Goal: Task Accomplishment & Management: Manage account settings

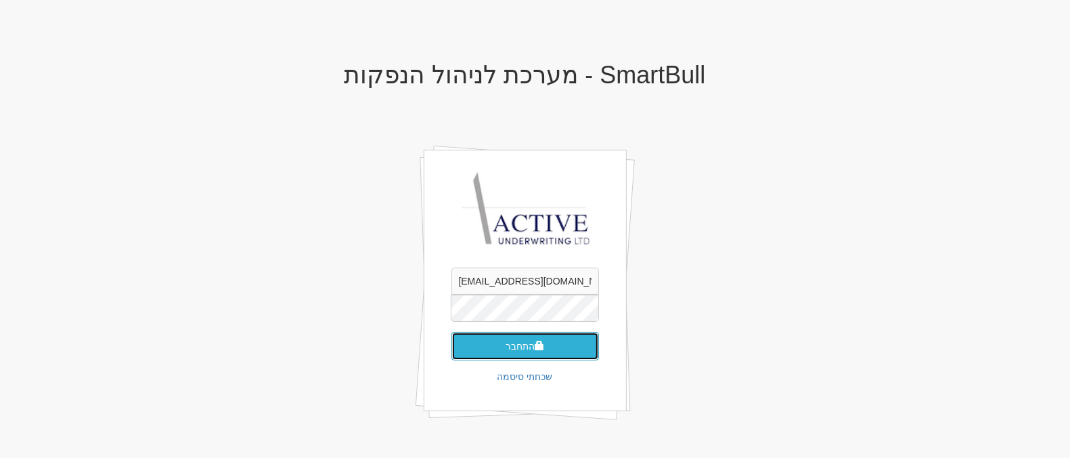
click at [538, 352] on button "התחבר" at bounding box center [525, 346] width 148 height 28
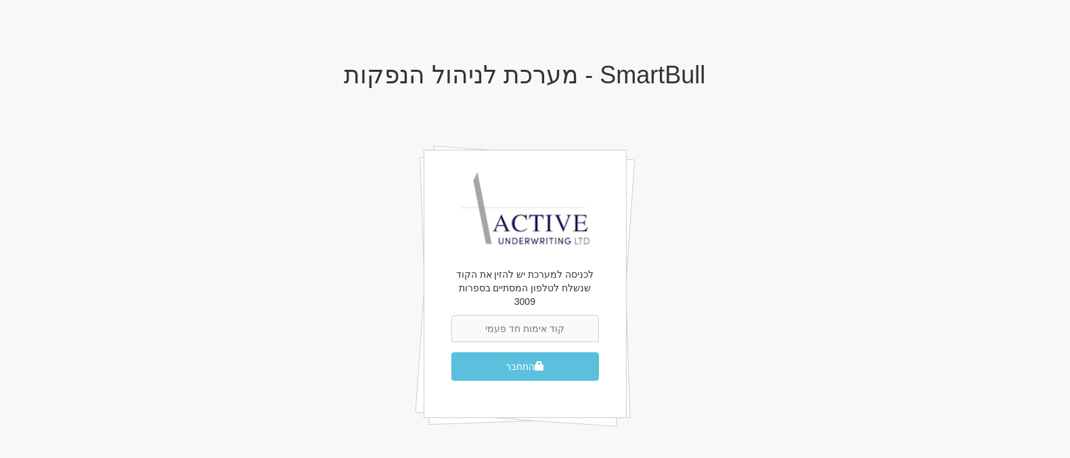
type input "5"
click at [484, 323] on input "text" at bounding box center [525, 328] width 148 height 27
click at [460, 315] on input "text" at bounding box center [525, 328] width 148 height 27
click at [347, 315] on div "SmartBull - מערכת לניהול הנפקות לכניסה למערכת יש להזין את הקוד שנשלח לטלפון המס…" at bounding box center [525, 260] width 792 height 424
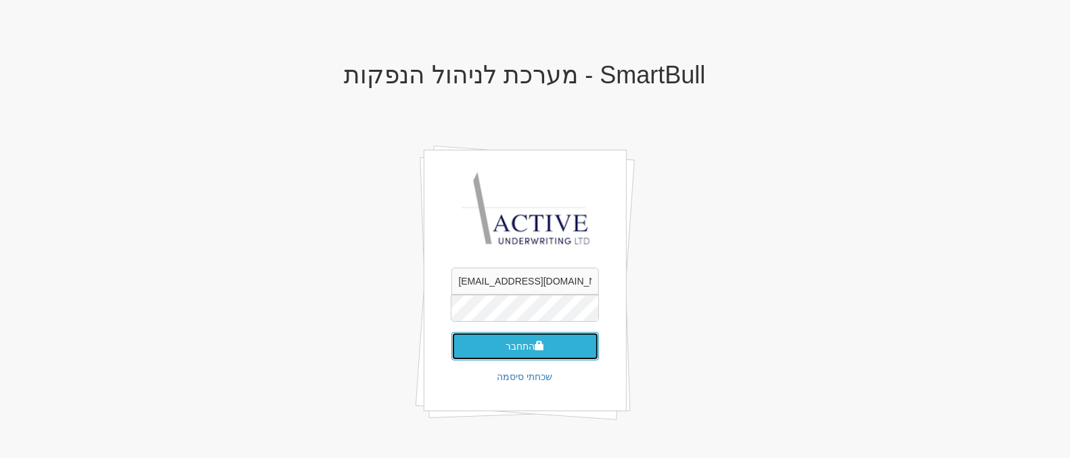
click at [520, 350] on button "התחבר" at bounding box center [525, 346] width 148 height 28
type input "[EMAIL_ADDRESS][DOMAIN_NAME]"
click at [509, 347] on button "התחבר" at bounding box center [525, 346] width 148 height 28
click at [1038, 296] on body "X אישור SmartBull - מערכת לניהול הנפקות hitum@activeu.co.il התחבר שכחתי סיסמה" at bounding box center [535, 232] width 1070 height 465
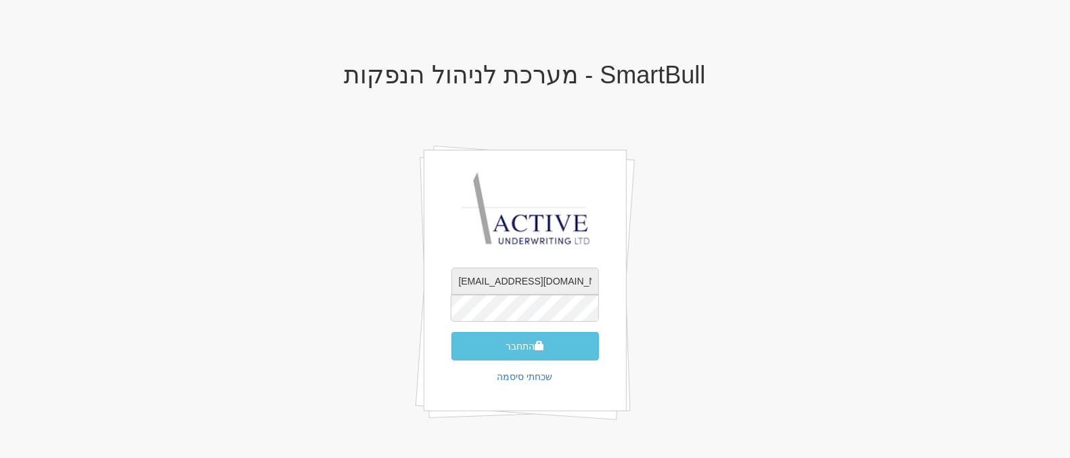
drag, startPoint x: 575, startPoint y: 278, endPoint x: 430, endPoint y: 263, distance: 145.7
click at [430, 263] on div "hitum@activeu.co.il התחבר שכחתי סיסמה" at bounding box center [525, 281] width 203 height 262
type input "מ"
type input "neil@activeu.co.il"
click at [451, 332] on button "התחבר" at bounding box center [525, 346] width 148 height 28
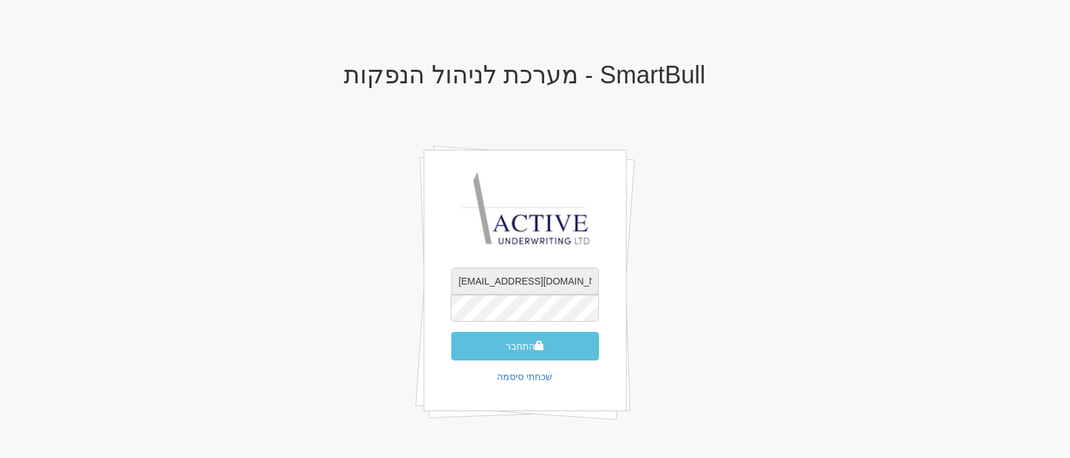
click at [507, 282] on input "[EMAIL_ADDRESS][DOMAIN_NAME]" at bounding box center [525, 280] width 148 height 27
drag, startPoint x: 478, startPoint y: 281, endPoint x: 499, endPoint y: 282, distance: 20.3
click at [499, 282] on input "[EMAIL_ADDRESS][DOMAIN_NAME]" at bounding box center [525, 280] width 148 height 27
click at [460, 278] on input "[EMAIL_ADDRESS][DOMAIN_NAME]" at bounding box center [525, 280] width 148 height 27
click at [476, 276] on input "[EMAIL_ADDRESS][DOMAIN_NAME]" at bounding box center [525, 280] width 148 height 27
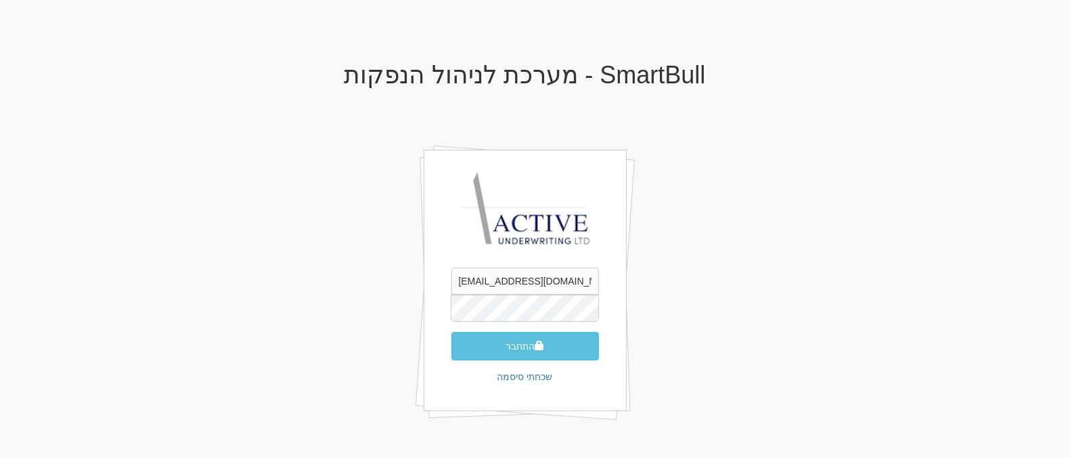
click at [471, 260] on div "[EMAIL_ADDRESS][DOMAIN_NAME] התחבר שכחתי סיסמה" at bounding box center [525, 281] width 203 height 262
drag, startPoint x: 506, startPoint y: 281, endPoint x: 483, endPoint y: 282, distance: 23.7
click at [483, 282] on input "[EMAIL_ADDRESS][DOMAIN_NAME]" at bounding box center [525, 280] width 148 height 27
type input "[PERSON_NAME][EMAIL_ADDRESS][DOMAIN_NAME]"
click at [451, 332] on button "התחבר" at bounding box center [525, 346] width 148 height 28
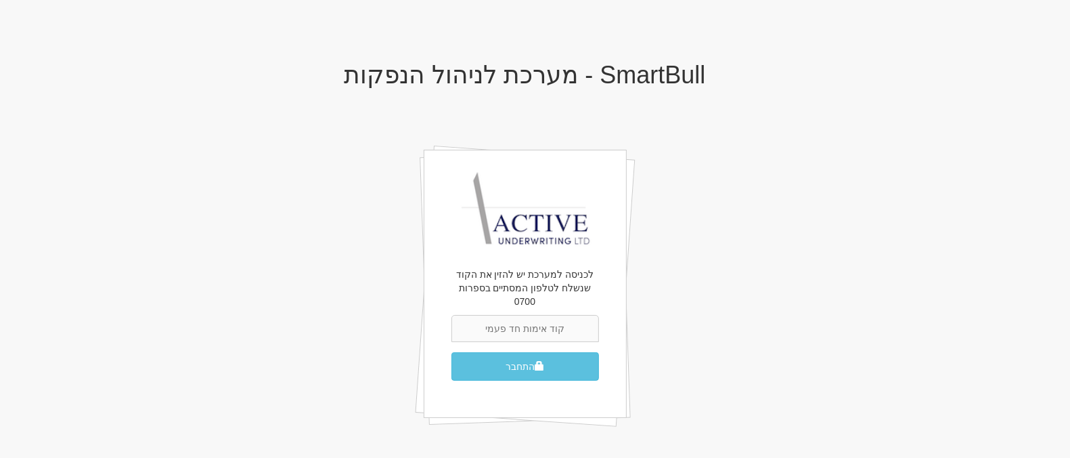
click at [487, 315] on input "text" at bounding box center [525, 328] width 148 height 27
click at [361, 255] on div "SmartBull - מערכת לניהול הנפקות לכניסה למערכת יש להזין את הקוד שנשלח לטלפון המס…" at bounding box center [525, 260] width 792 height 424
click at [490, 319] on input "text" at bounding box center [525, 328] width 148 height 27
click at [696, 339] on div "SmartBull - מערכת לניהול הנפקות לכניסה למערכת יש להזין את הקוד שנשלח לטלפון המס…" at bounding box center [525, 260] width 792 height 424
click at [528, 317] on input "text" at bounding box center [525, 328] width 148 height 27
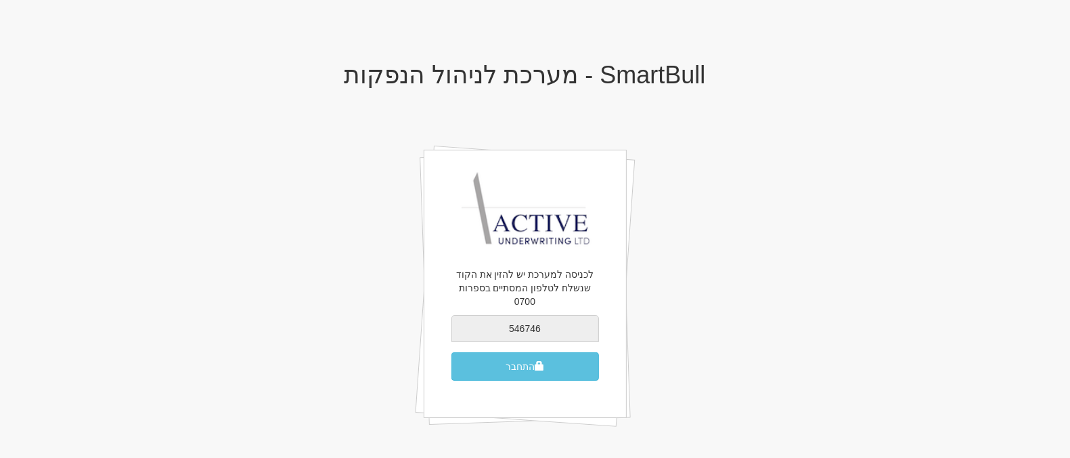
type input "546746"
click at [451, 352] on button "התחבר" at bounding box center [525, 366] width 148 height 28
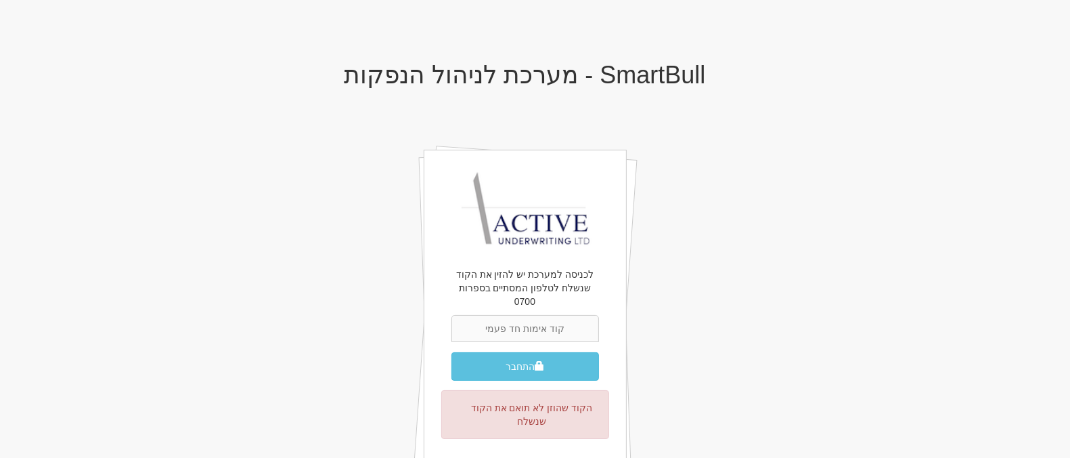
click at [492, 407] on div "הקוד שהוזן לא תואם את הקוד שנשלח" at bounding box center [525, 414] width 168 height 49
click at [525, 319] on input "text" at bounding box center [525, 328] width 148 height 27
click at [208, 261] on div "SmartBull - מערכת לניהול הנפקות לכניסה למערכת יש להזין את הקוד שנשלח לטלפון המס…" at bounding box center [525, 291] width 792 height 486
click at [153, 236] on div "SmartBull - מערכת לניהול הנפקות לכניסה למערכת יש להזין את הקוד שנשלח לטלפון המס…" at bounding box center [525, 291] width 792 height 486
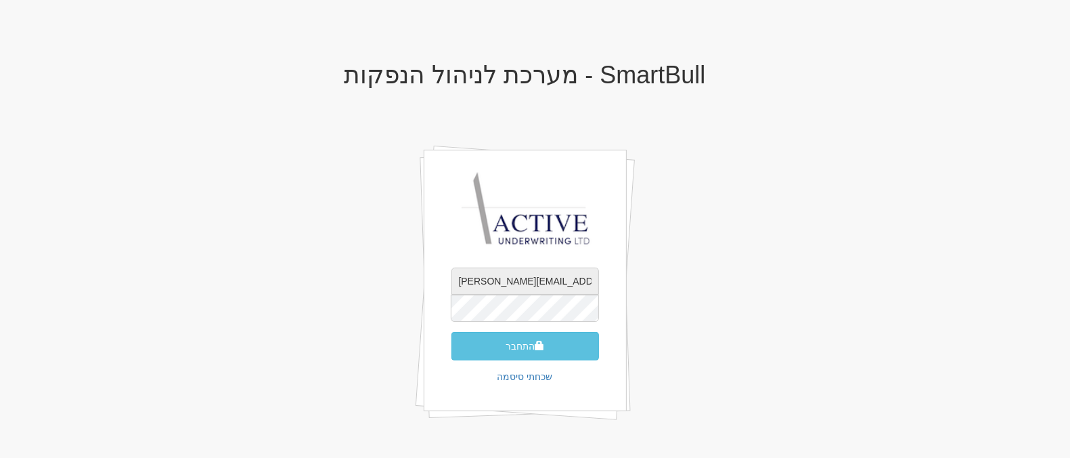
drag, startPoint x: 481, startPoint y: 277, endPoint x: 493, endPoint y: 280, distance: 12.5
click at [493, 280] on input "[PERSON_NAME][EMAIL_ADDRESS][DOMAIN_NAME]" at bounding box center [525, 280] width 148 height 27
type input "[EMAIL_ADDRESS][DOMAIN_NAME]"
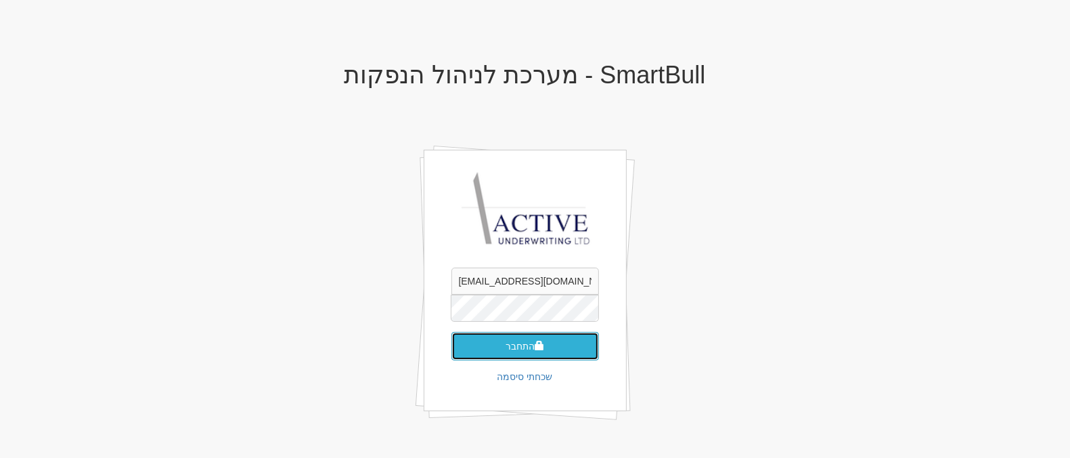
click at [546, 340] on button "התחבר" at bounding box center [525, 346] width 148 height 28
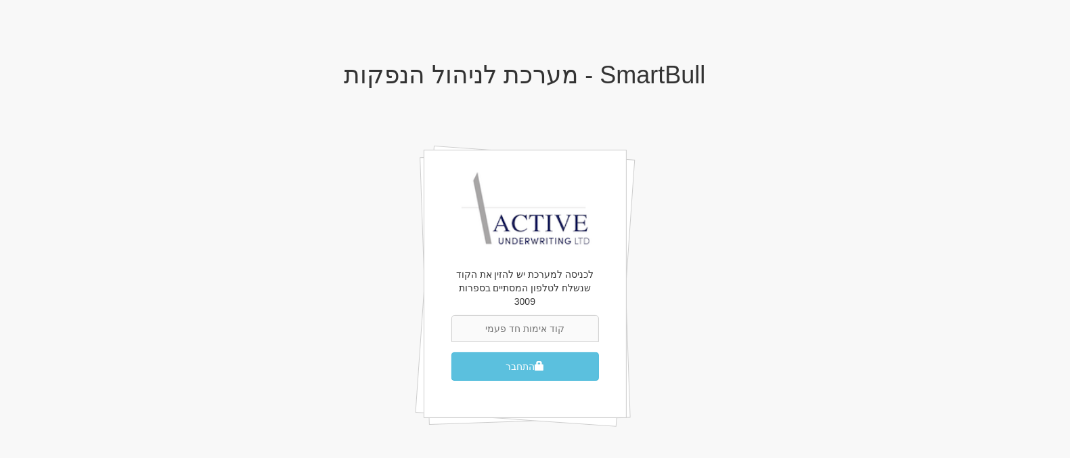
click at [298, 252] on div "SmartBull - מערכת לניהול הנפקות לכניסה למערכת יש להזין את הקוד שנשלח לטלפון המס…" at bounding box center [525, 260] width 792 height 424
click at [369, 309] on div "SmartBull - מערכת לניהול הנפקות לכניסה למערכת יש להזין את הקוד שנשלח לטלפון המס…" at bounding box center [525, 260] width 792 height 424
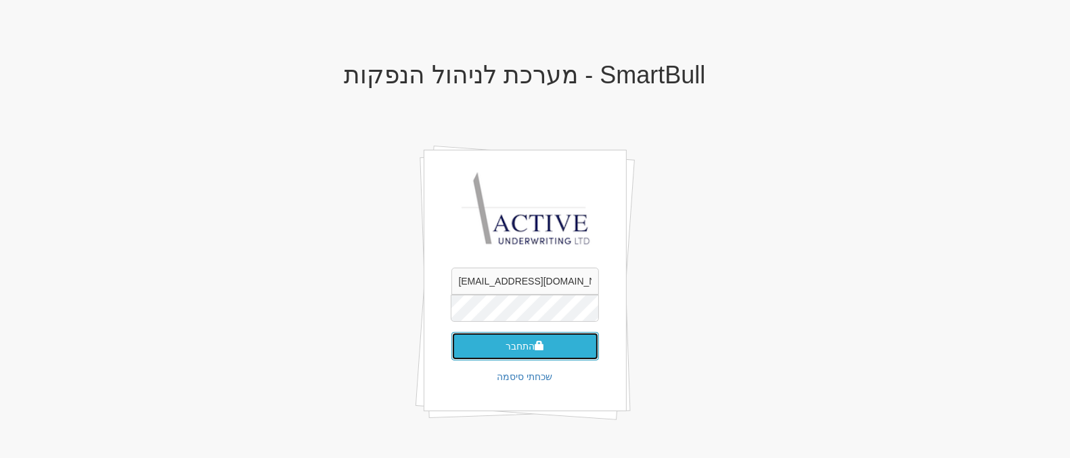
click at [525, 350] on button "התחבר" at bounding box center [525, 346] width 148 height 28
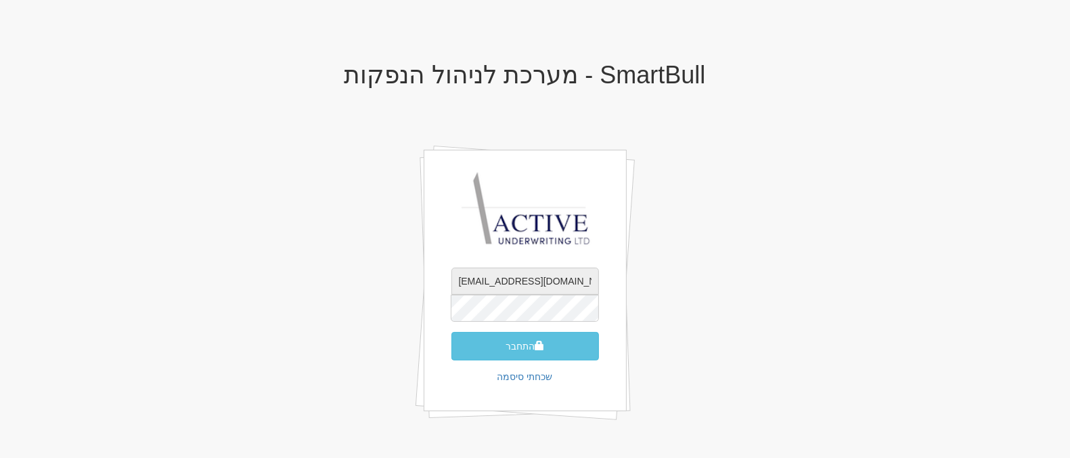
drag, startPoint x: 505, startPoint y: 280, endPoint x: 476, endPoint y: 285, distance: 29.5
click at [476, 285] on input "[EMAIL_ADDRESS][DOMAIN_NAME]" at bounding box center [525, 280] width 148 height 27
type input "[PERSON_NAME][EMAIL_ADDRESS][DOMAIN_NAME]"
click at [451, 332] on button "התחבר" at bounding box center [525, 346] width 148 height 28
